Goal: Information Seeking & Learning: Understand process/instructions

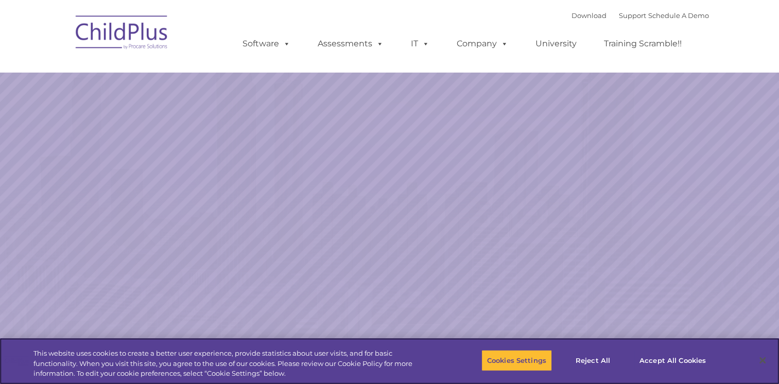
select select "MEDIUM"
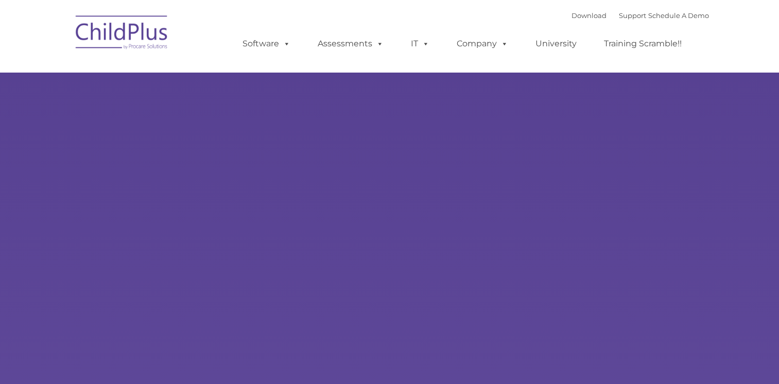
type input ""
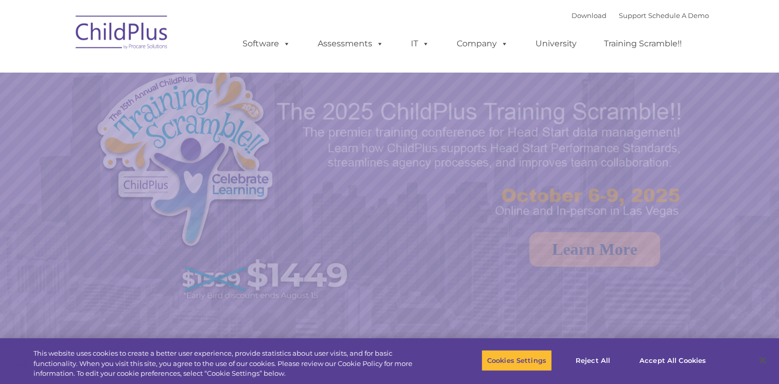
select select "MEDIUM"
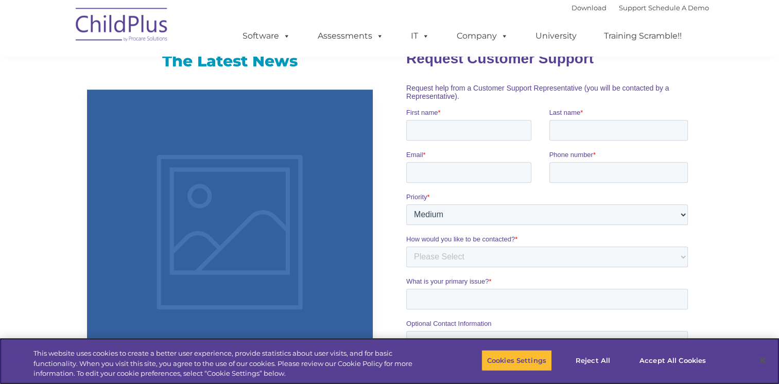
scroll to position [658, 0]
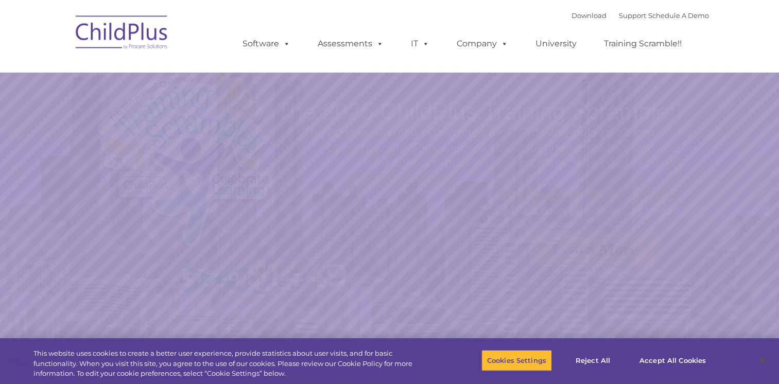
select select "MEDIUM"
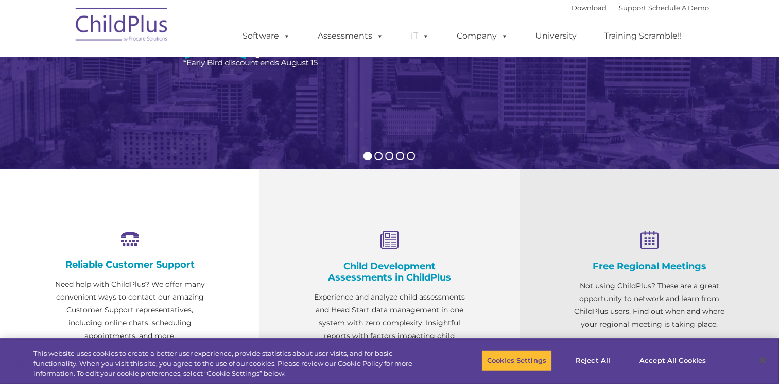
scroll to position [1155, 0]
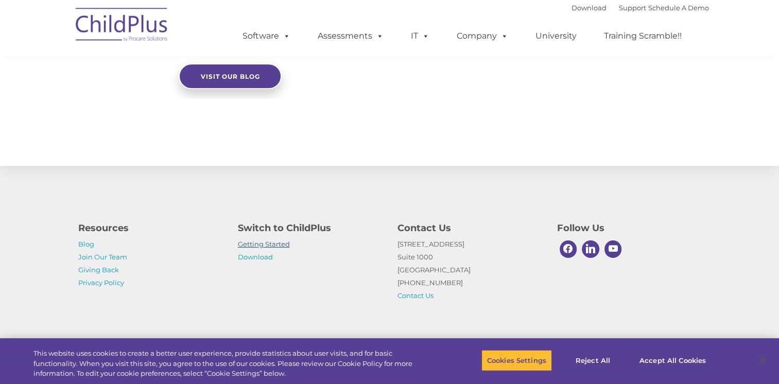
click at [276, 243] on link "Getting Started" at bounding box center [264, 244] width 52 height 8
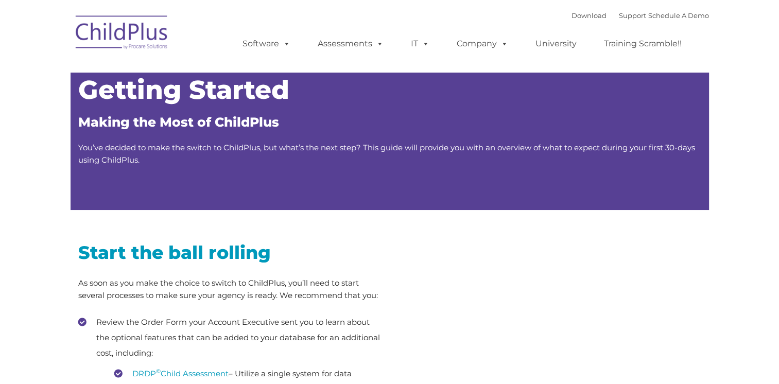
type input ""
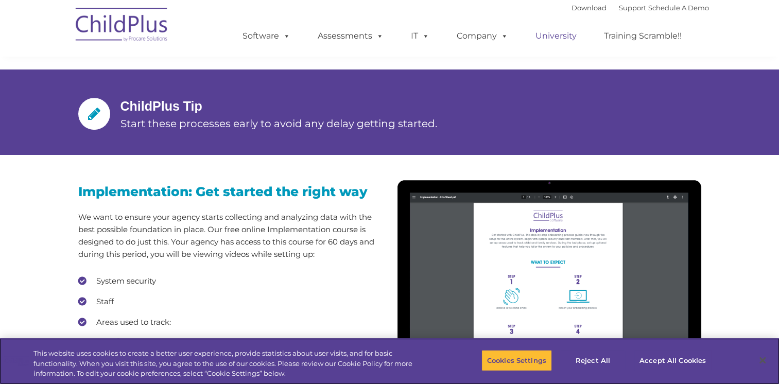
scroll to position [774, 0]
